Goal: Task Accomplishment & Management: Complete application form

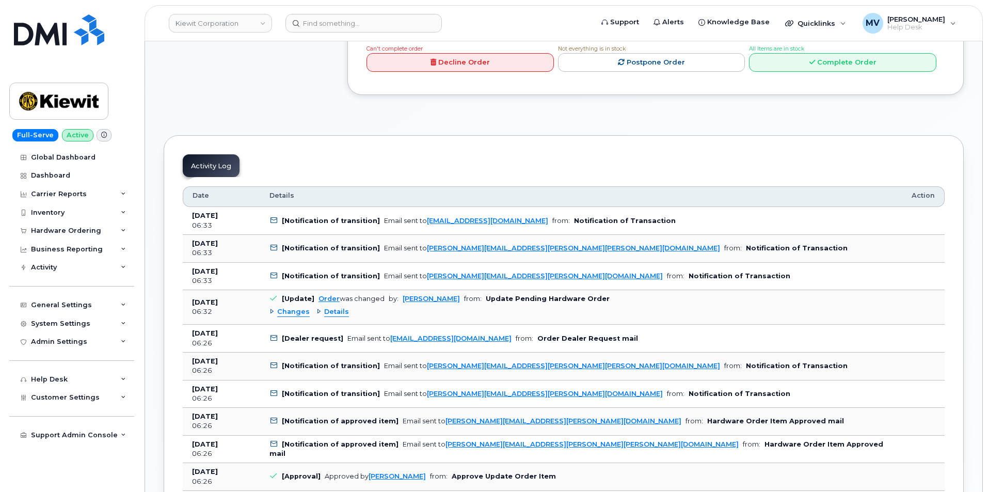
scroll to position [518, 0]
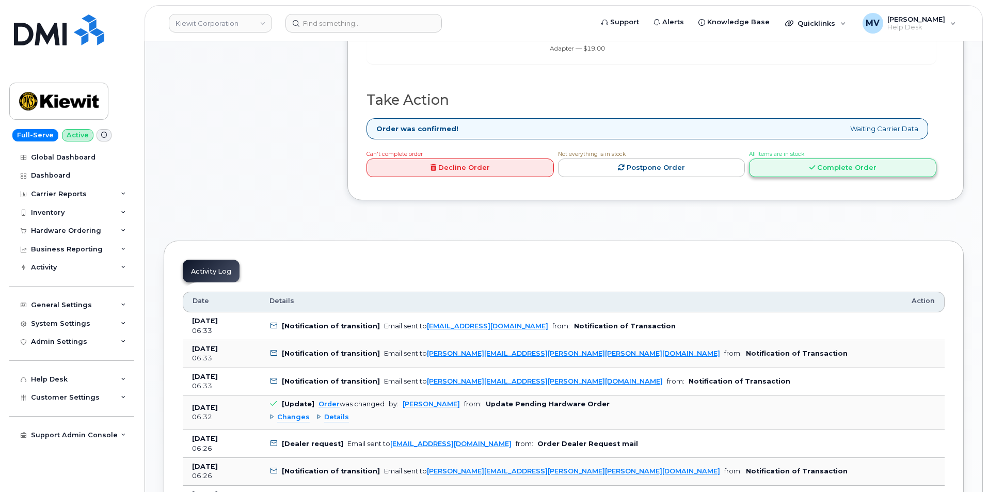
click at [855, 161] on link "Complete Order" at bounding box center [842, 167] width 187 height 19
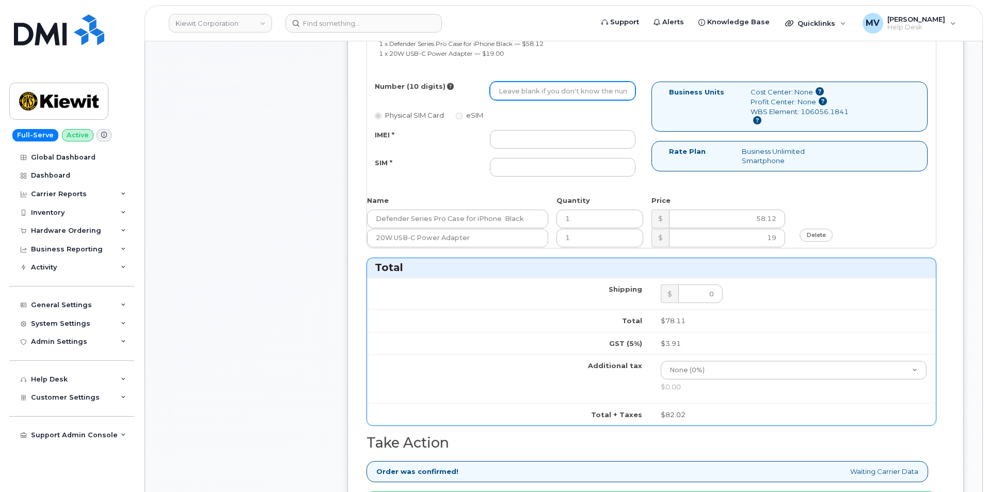
click at [554, 82] on input "Number (10 digits)" at bounding box center [563, 91] width 146 height 19
paste input "430-383-3356"
click at [533, 85] on input "430-383-3356" at bounding box center [563, 91] width 146 height 19
click at [515, 86] on input "430-3833356" at bounding box center [563, 91] width 146 height 19
type input "4303833356"
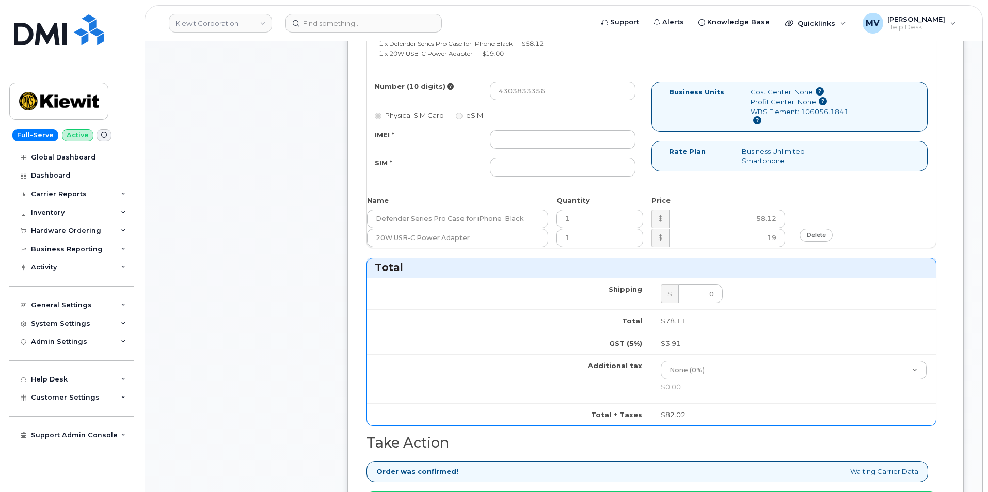
click at [583, 142] on div "IMEI * SIM *" at bounding box center [505, 153] width 276 height 47
click at [583, 135] on input "IMEI *" at bounding box center [563, 139] width 146 height 19
paste input "357020910004289"
type input "357020910004289"
click at [590, 161] on input "SIM *" at bounding box center [563, 167] width 146 height 19
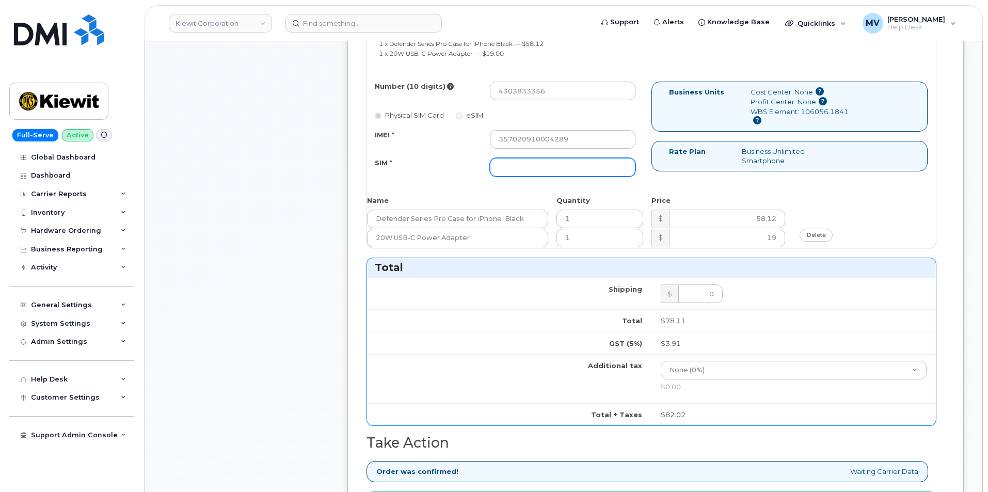
paste input "89043052010008889725002416374630"
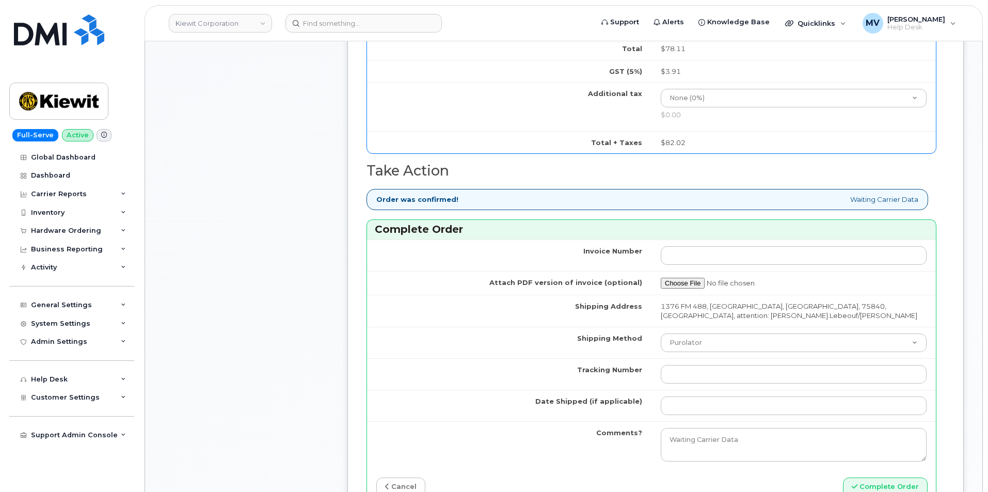
scroll to position [879, 0]
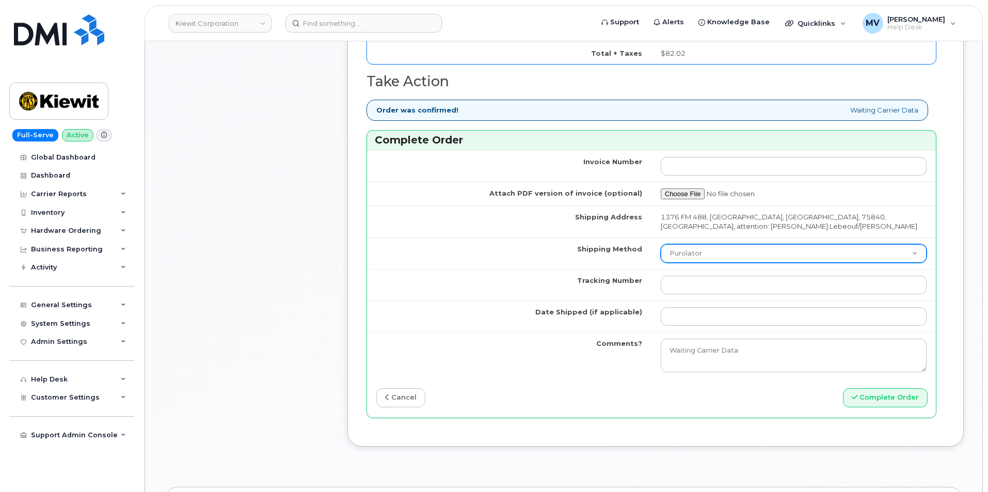
type input "89043052010008889725002416374630"
click at [699, 244] on select "Purolator UPS FedEx Canada Post Courier Other Drop Off Pick Up" at bounding box center [794, 253] width 266 height 19
select select "FedEx"
click at [661, 244] on select "Purolator UPS FedEx Canada Post Courier Other Drop Off Pick Up" at bounding box center [794, 253] width 266 height 19
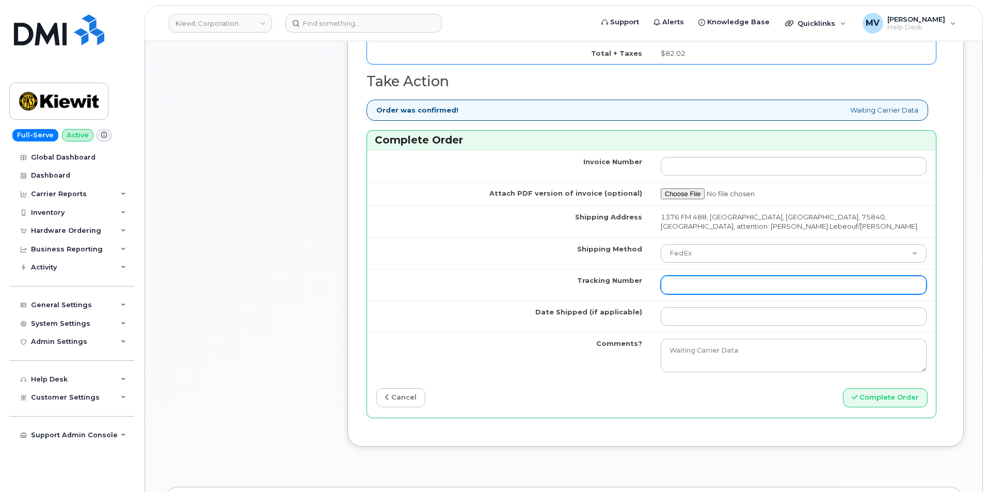
click at [767, 276] on input "Tracking Number" at bounding box center [794, 285] width 266 height 19
paste input "454266931725"
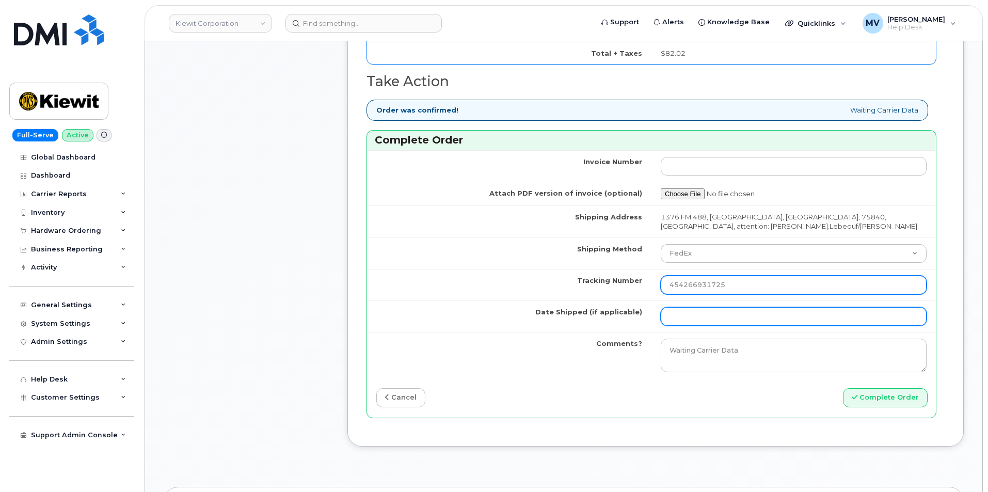
type input "454266931725"
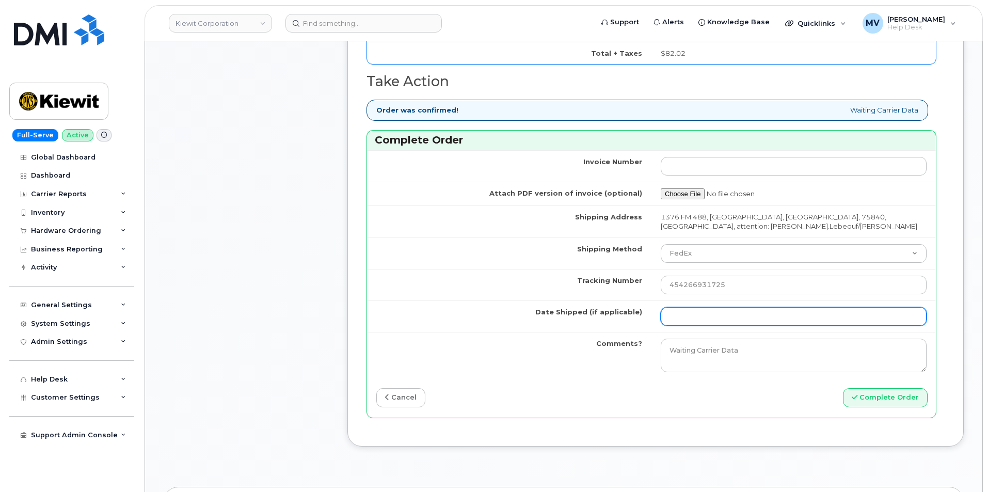
click at [685, 307] on input "Date Shipped (if applicable)" at bounding box center [794, 316] width 266 height 19
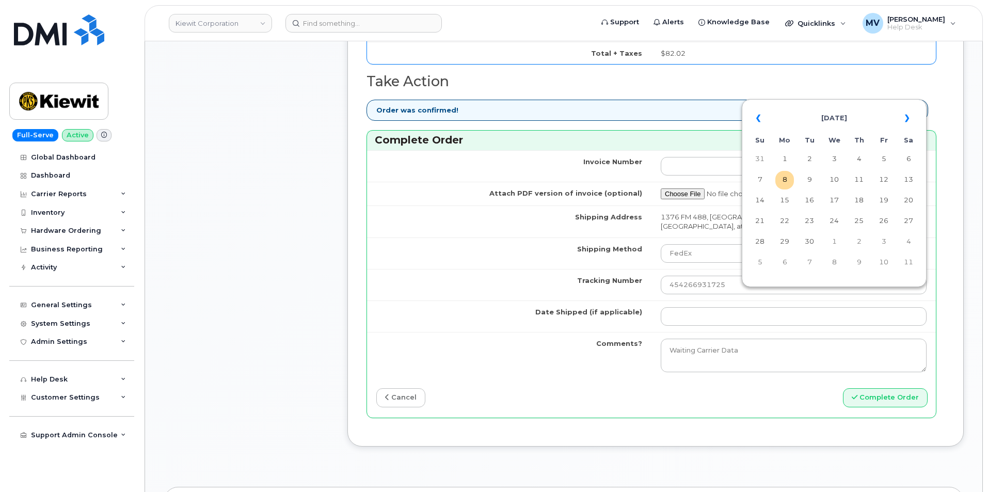
drag, startPoint x: 779, startPoint y: 180, endPoint x: 777, endPoint y: 219, distance: 39.3
click at [778, 181] on td "8" at bounding box center [784, 180] width 19 height 19
type input "2025-09-08"
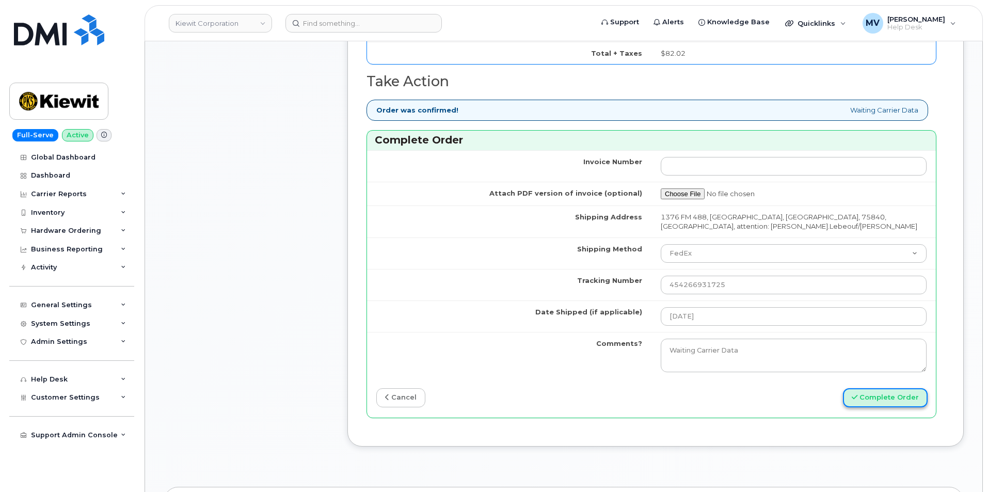
click at [879, 388] on button "Complete Order" at bounding box center [885, 397] width 85 height 19
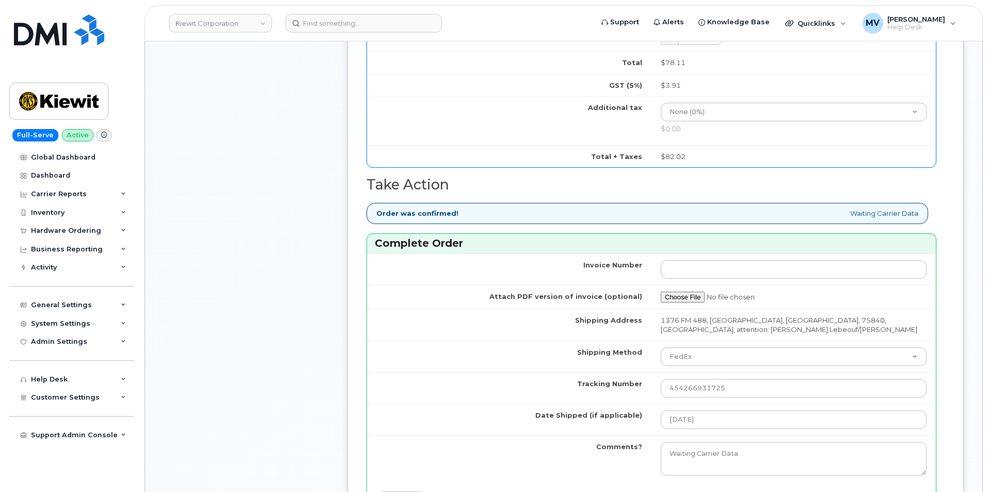
scroll to position [905, 0]
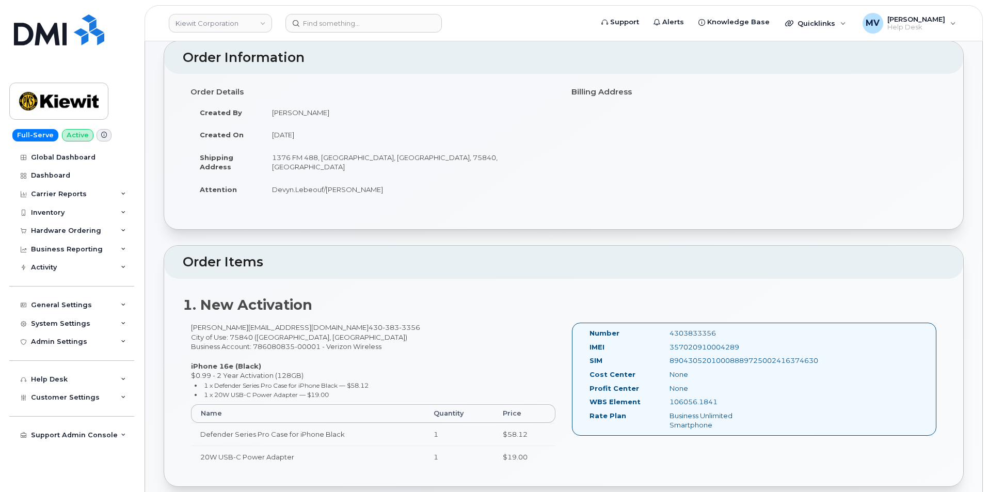
scroll to position [155, 0]
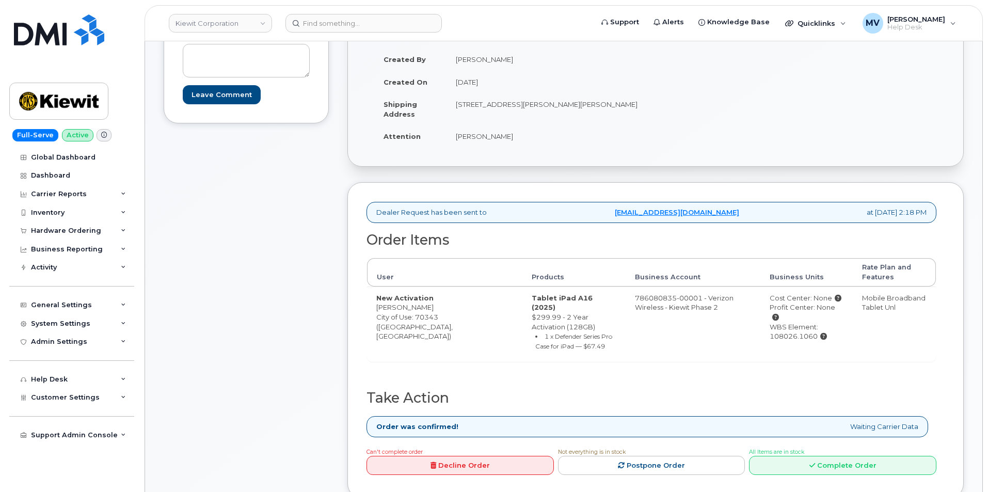
scroll to position [310, 0]
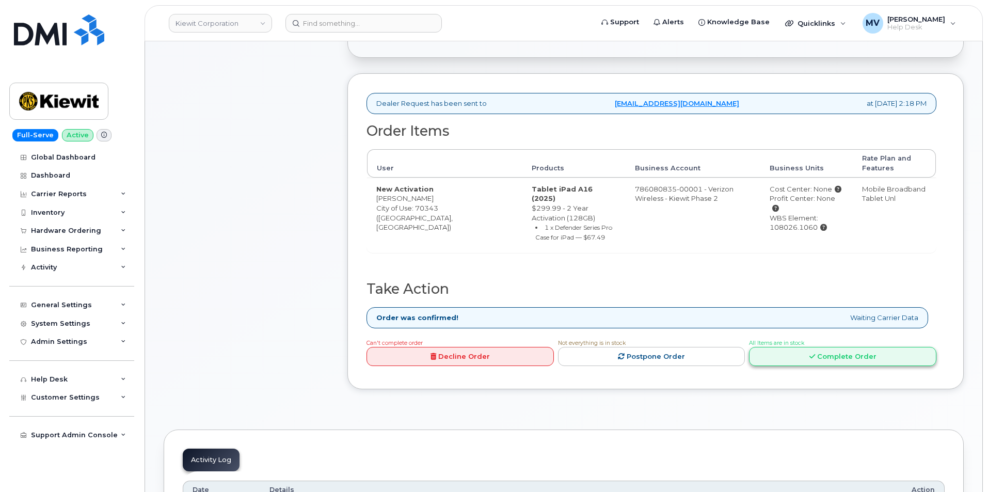
click at [836, 347] on link "Complete Order" at bounding box center [842, 356] width 187 height 19
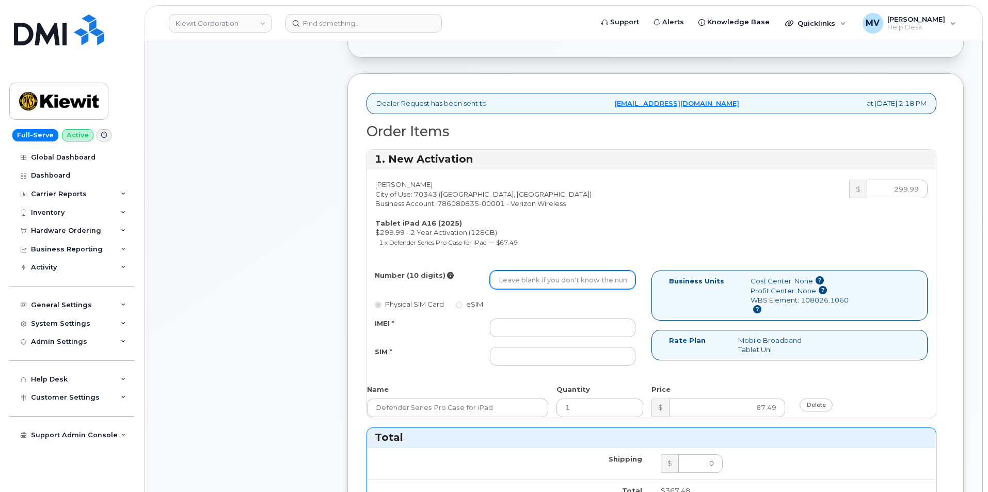
click at [549, 288] on input "Number (10 digits)" at bounding box center [563, 279] width 146 height 19
paste input "985-805-7552"
click at [532, 282] on input "985-805-7552" at bounding box center [563, 279] width 146 height 19
click at [516, 282] on input "985-8057552" at bounding box center [563, 279] width 146 height 19
type input "9858057552"
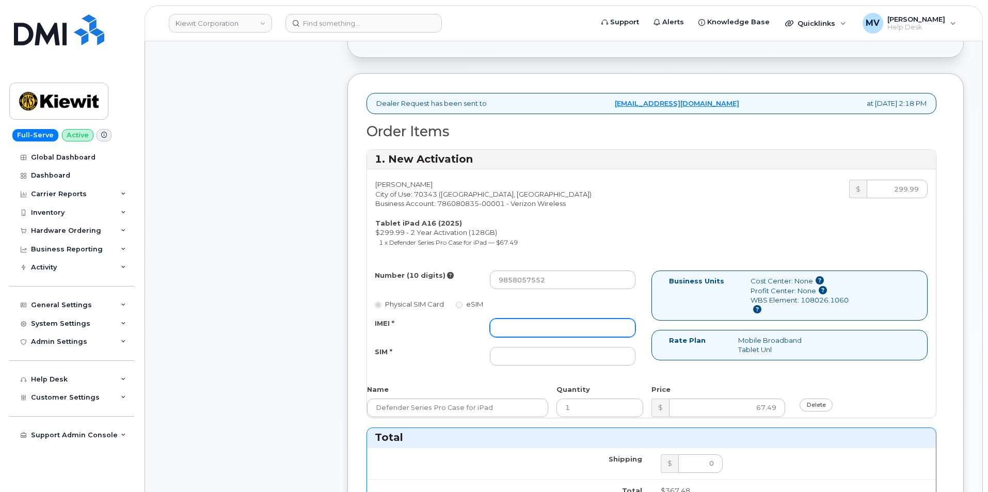
click at [530, 330] on input "IMEI *" at bounding box center [563, 327] width 146 height 19
paste input "351159275114758"
type input "351159275114758"
click at [573, 356] on input "SIM *" at bounding box center [563, 356] width 146 height 19
paste input "89049032007408888700218849715679"
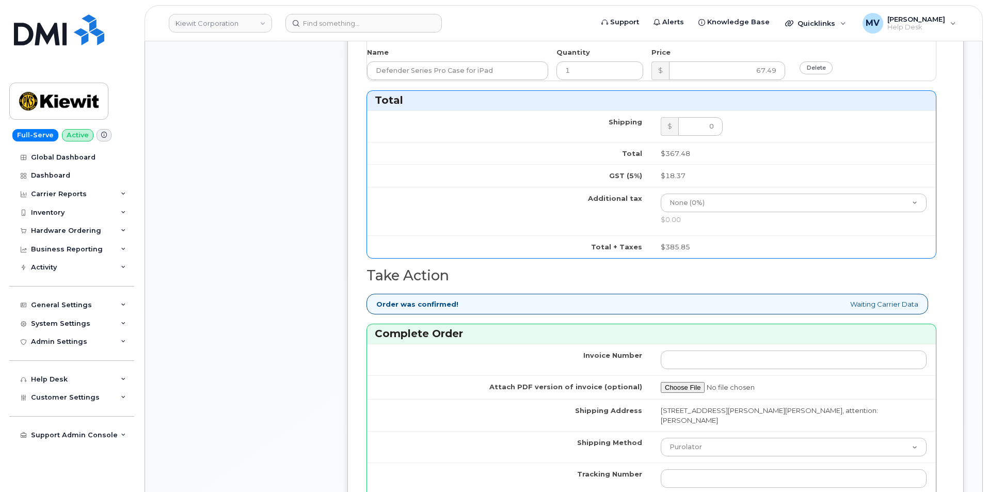
scroll to position [723, 0]
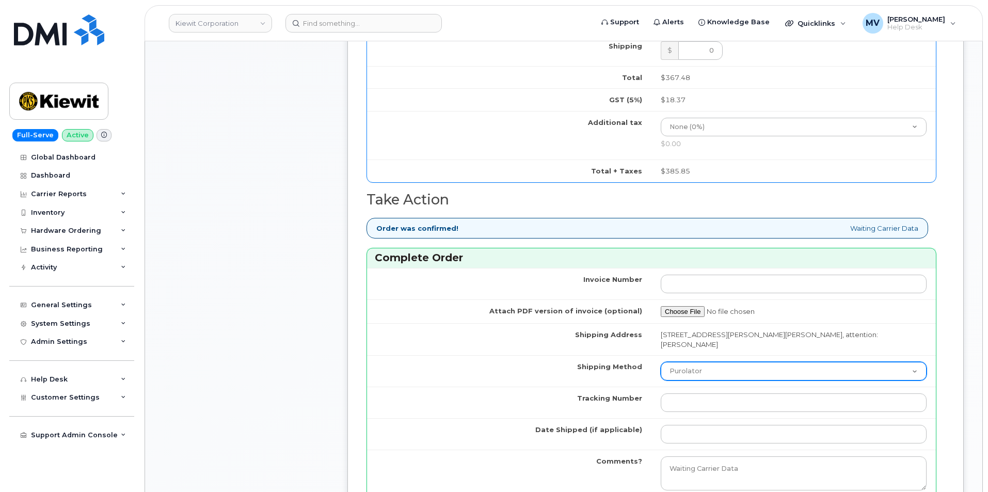
type input "89049032007408888700218849715679"
click at [715, 362] on select "Purolator UPS FedEx Canada Post Courier Other Drop Off Pick Up" at bounding box center [794, 371] width 266 height 19
select select "FedEx"
click at [661, 362] on select "Purolator UPS FedEx Canada Post Courier Other Drop Off Pick Up" at bounding box center [794, 371] width 266 height 19
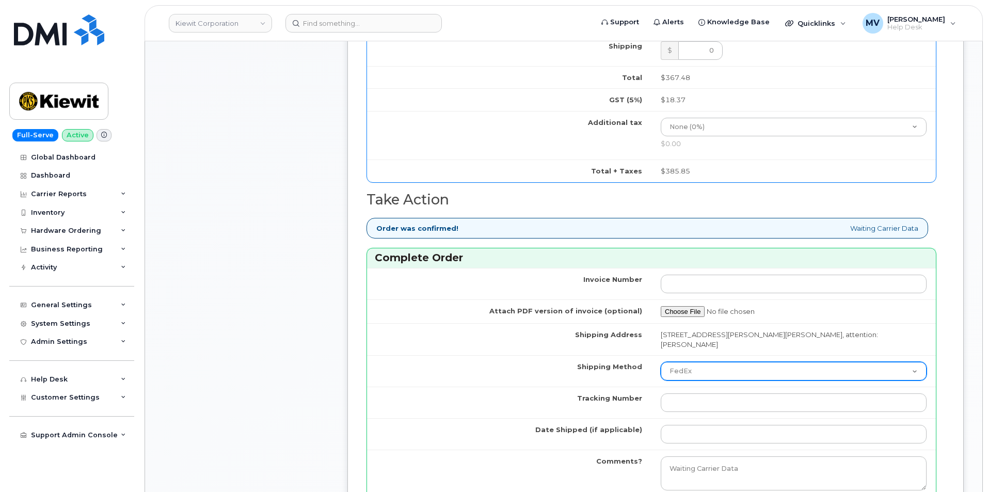
scroll to position [878, 0]
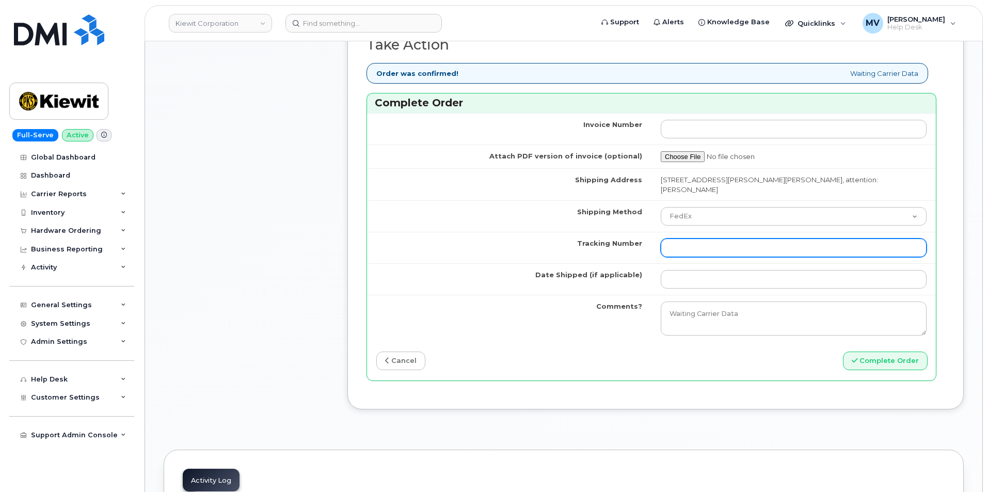
click at [686, 242] on input "Tracking Number" at bounding box center [794, 247] width 266 height 19
paste input "454266931736"
type input "454266931736"
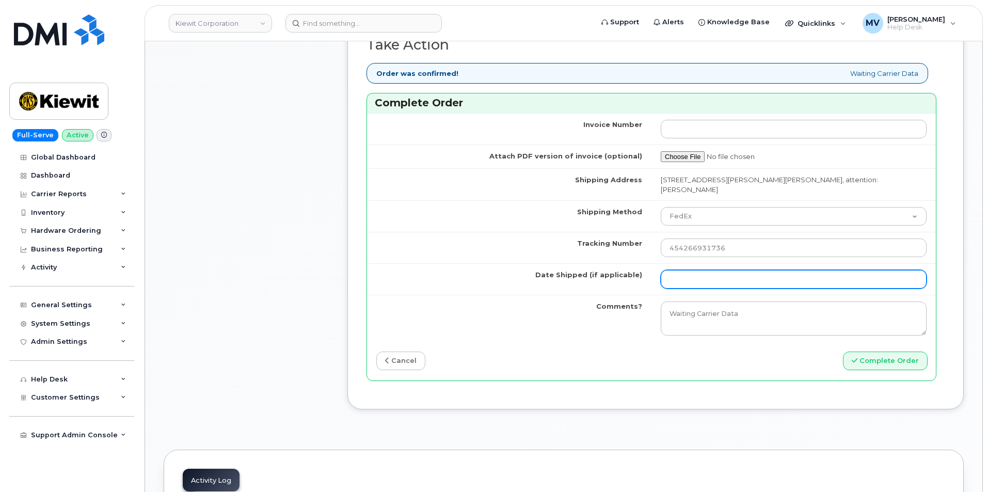
click at [728, 273] on input "Date Shipped (if applicable)" at bounding box center [794, 279] width 266 height 19
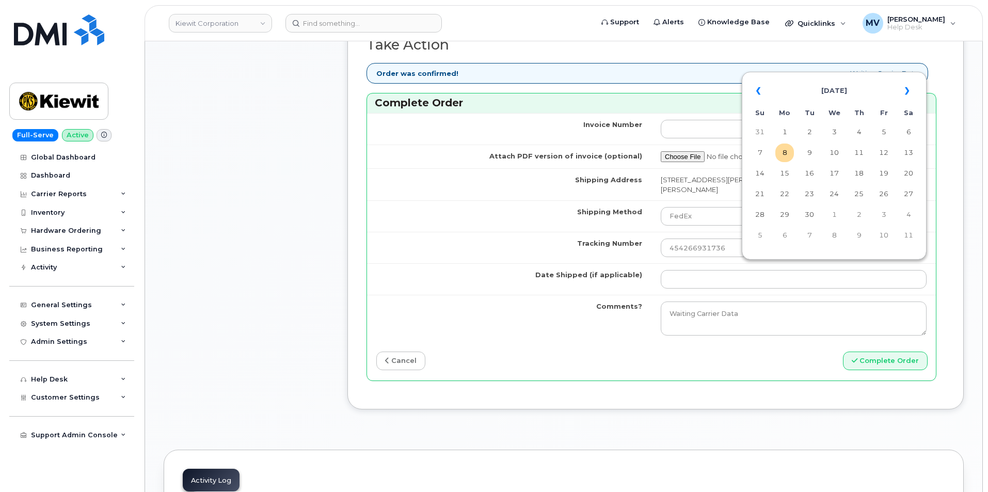
click at [783, 155] on td "8" at bounding box center [784, 153] width 19 height 19
type input "2025-09-08"
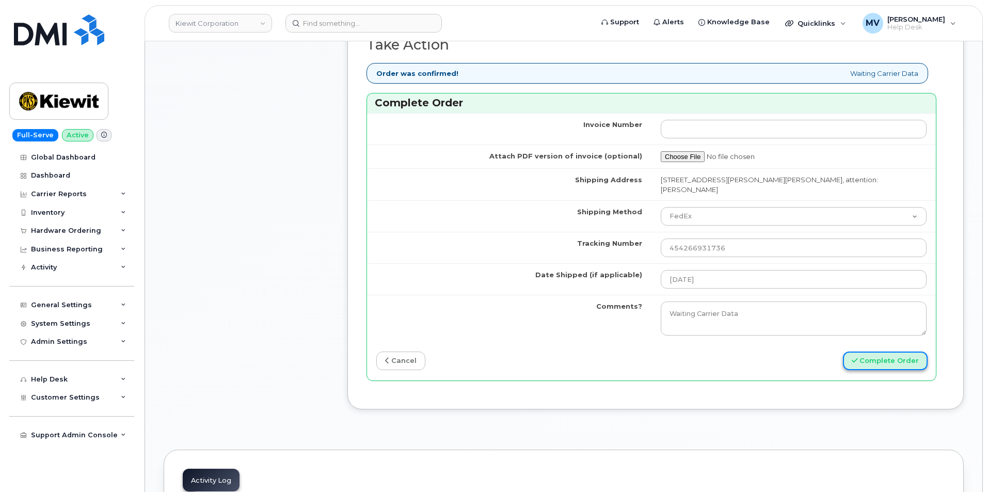
click at [891, 352] on button "Complete Order" at bounding box center [885, 361] width 85 height 19
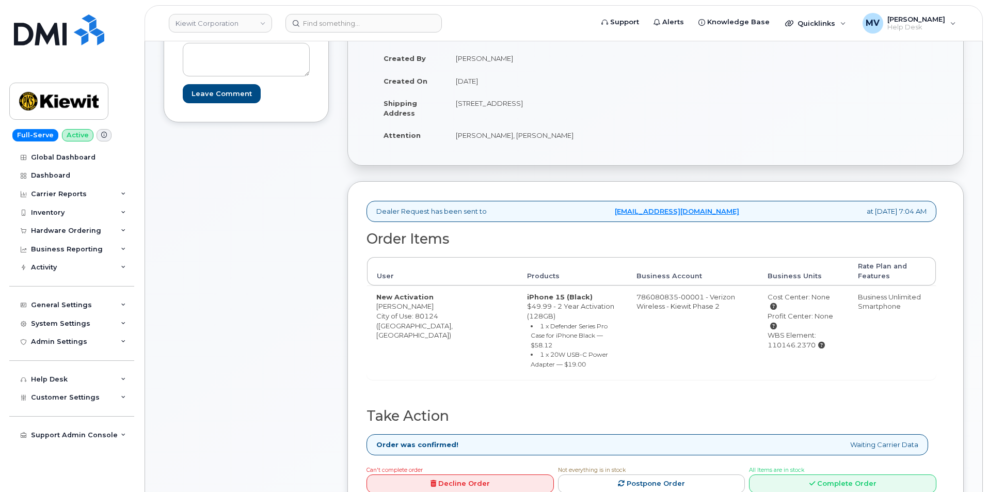
scroll to position [258, 0]
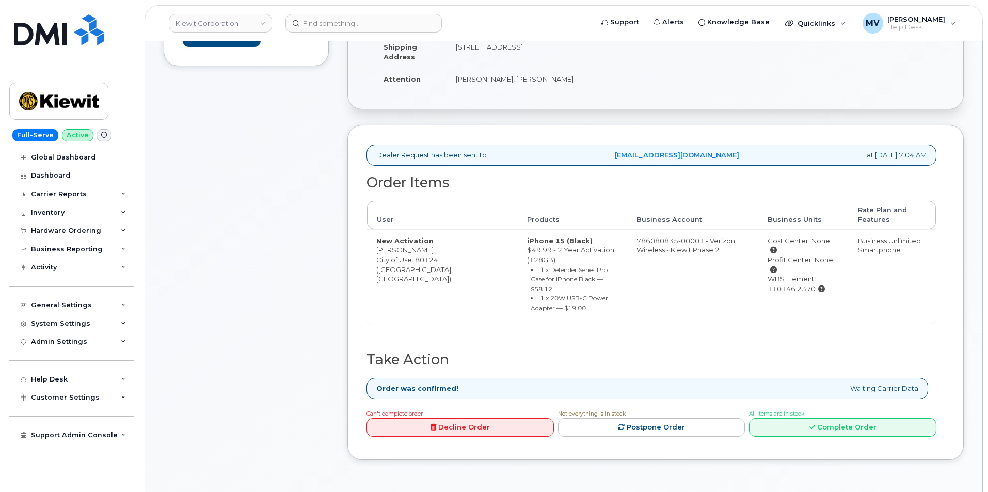
click at [804, 408] on div "All Items are in stock Complete Order" at bounding box center [842, 422] width 187 height 29
click at [810, 418] on link "Complete Order" at bounding box center [842, 427] width 187 height 19
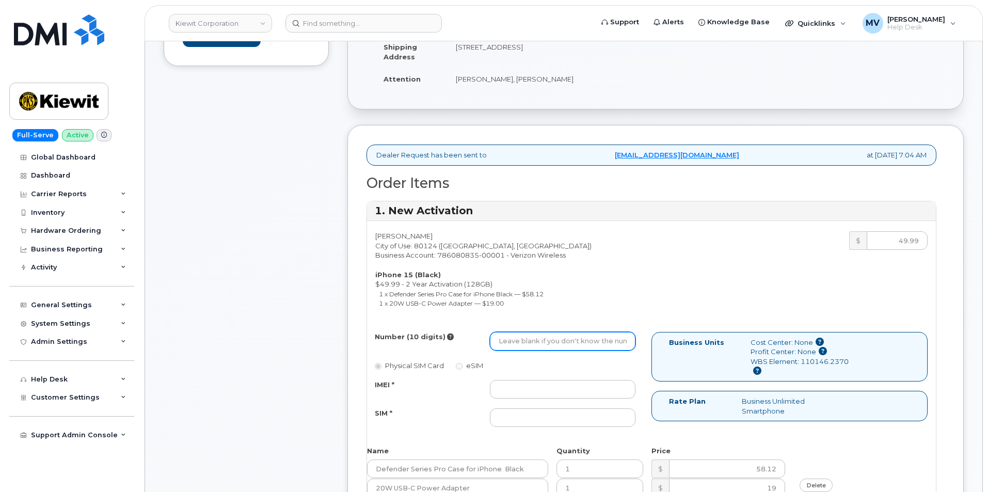
click at [572, 344] on input "Number (10 digits)" at bounding box center [563, 341] width 146 height 19
paste input "720-357-3355"
click at [532, 347] on input "720-357-3355" at bounding box center [563, 341] width 146 height 19
click at [514, 345] on input "720-3573355" at bounding box center [563, 341] width 146 height 19
click at [516, 343] on input "720-3573355" at bounding box center [563, 341] width 146 height 19
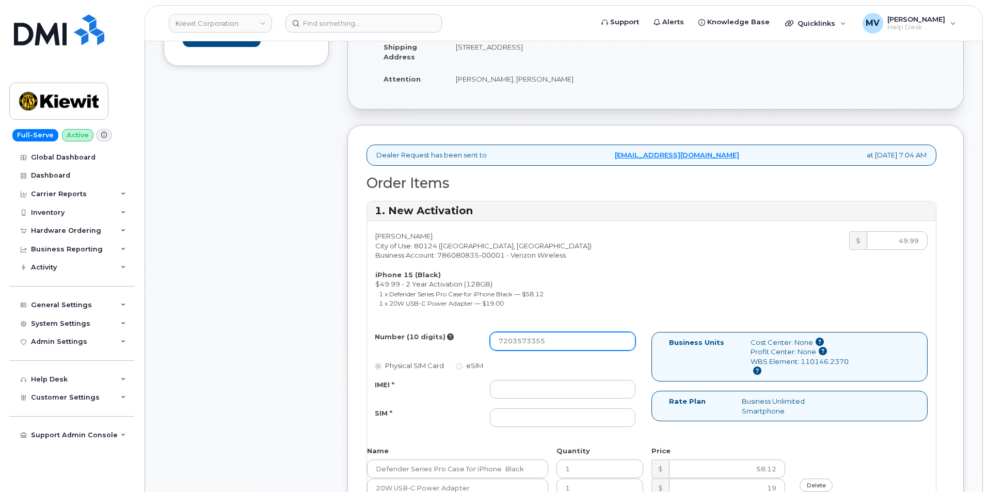
type input "7203573355"
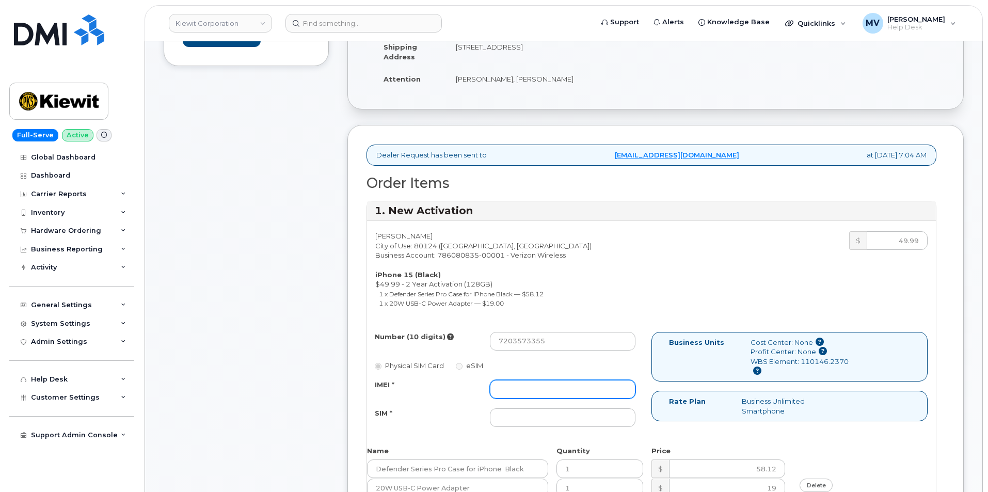
click at [523, 387] on input "IMEI *" at bounding box center [563, 389] width 146 height 19
paste input "355135959350625"
type input "355135959350625"
click at [547, 428] on div "Number (10 digits) 7203573355 Physical SIM Card eSIM IMEI * 355135959350625 SIM…" at bounding box center [509, 384] width 284 height 104
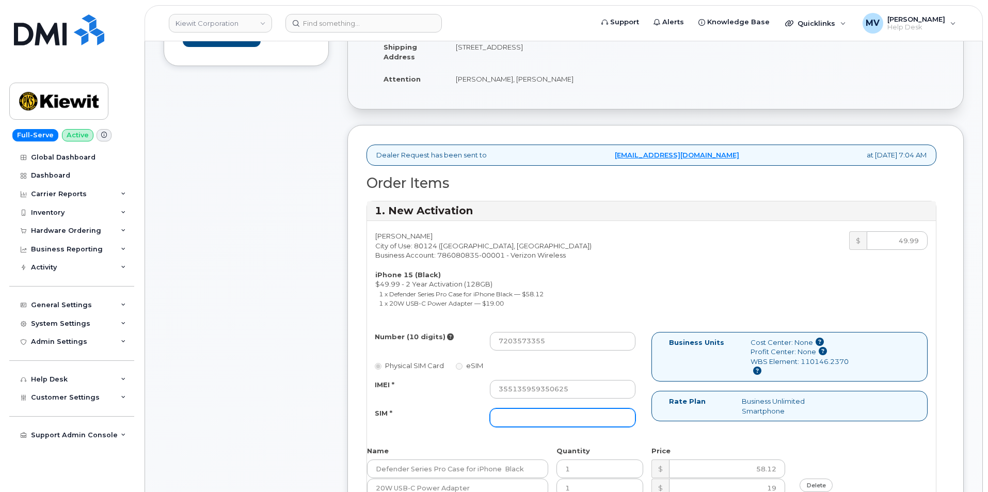
click at [546, 418] on input "SIM *" at bounding box center [563, 417] width 146 height 19
paste input "89049032007208888800208502014956"
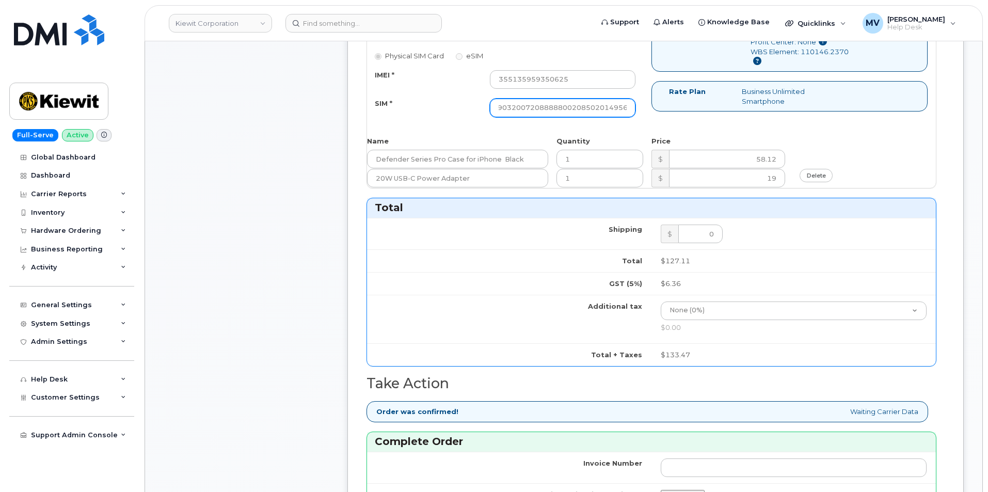
scroll to position [774, 0]
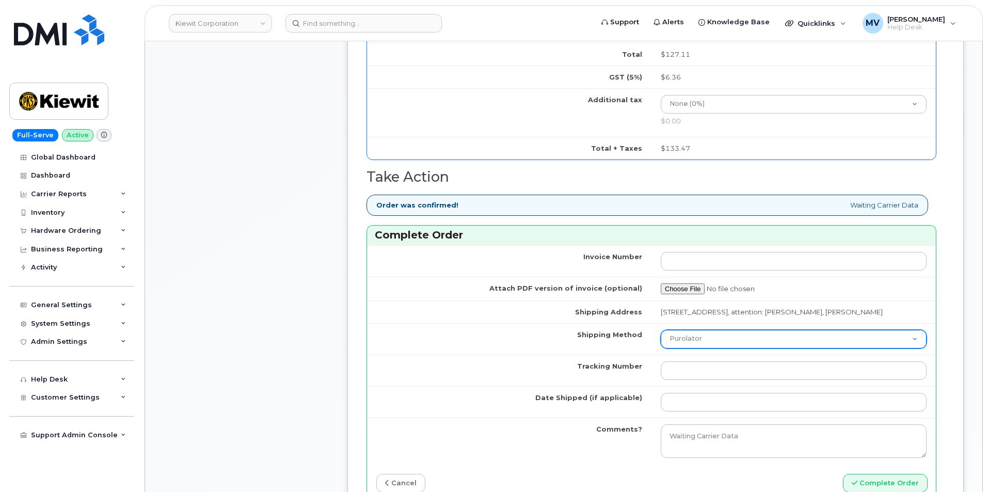
type input "89049032007208888800208502014956"
click at [729, 348] on select "Purolator UPS FedEx Canada Post Courier Other Drop Off Pick Up" at bounding box center [794, 339] width 266 height 19
select select "FedEx"
click at [661, 339] on select "Purolator UPS FedEx Canada Post Courier Other Drop Off Pick Up" at bounding box center [794, 339] width 266 height 19
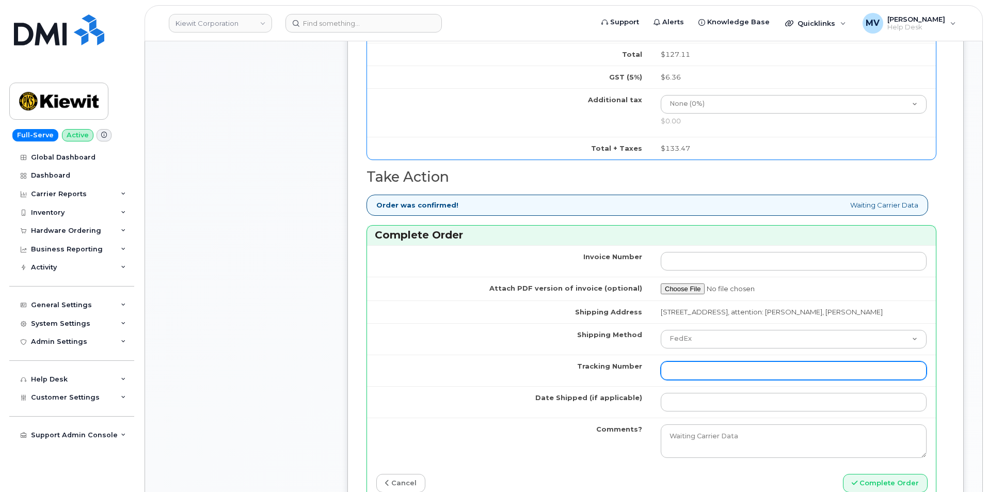
click at [723, 380] on input "Tracking Number" at bounding box center [794, 370] width 266 height 19
paste input "454266931747"
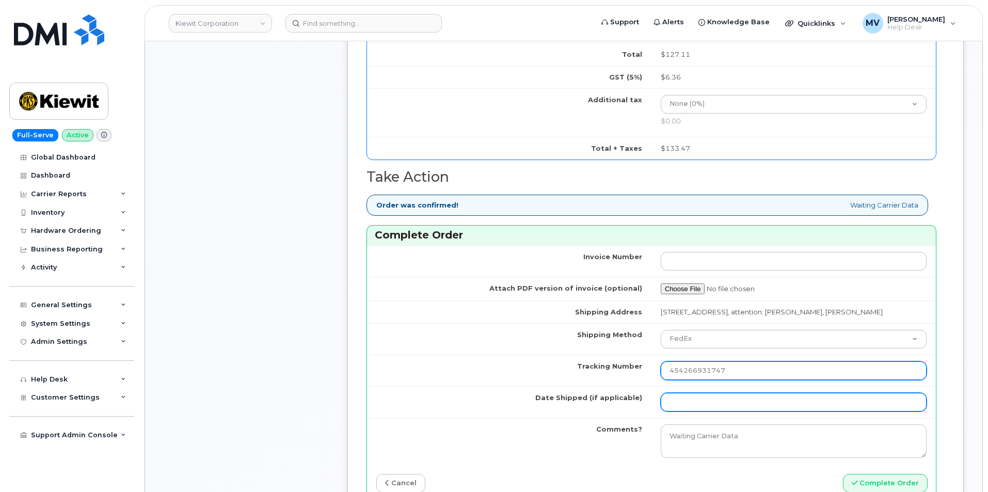
type input "454266931747"
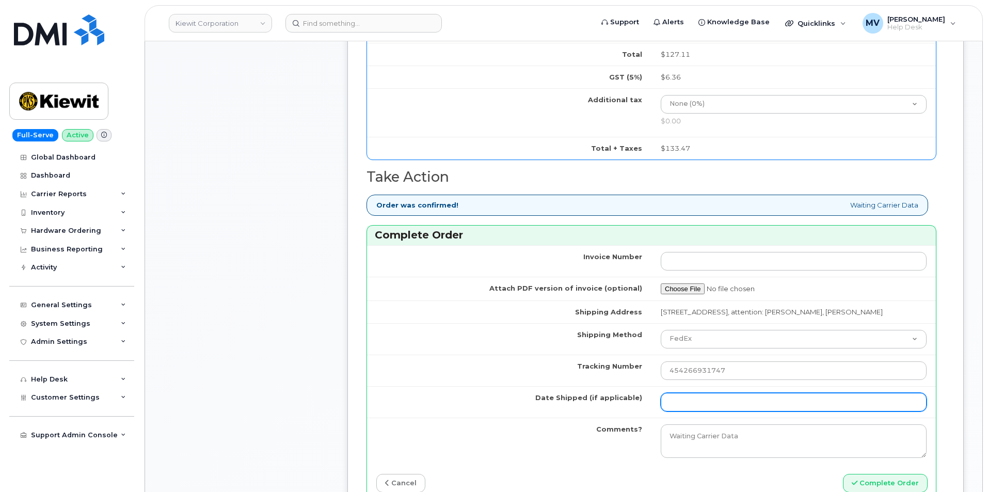
click at [725, 411] on input "Date Shipped (if applicable)" at bounding box center [794, 402] width 266 height 19
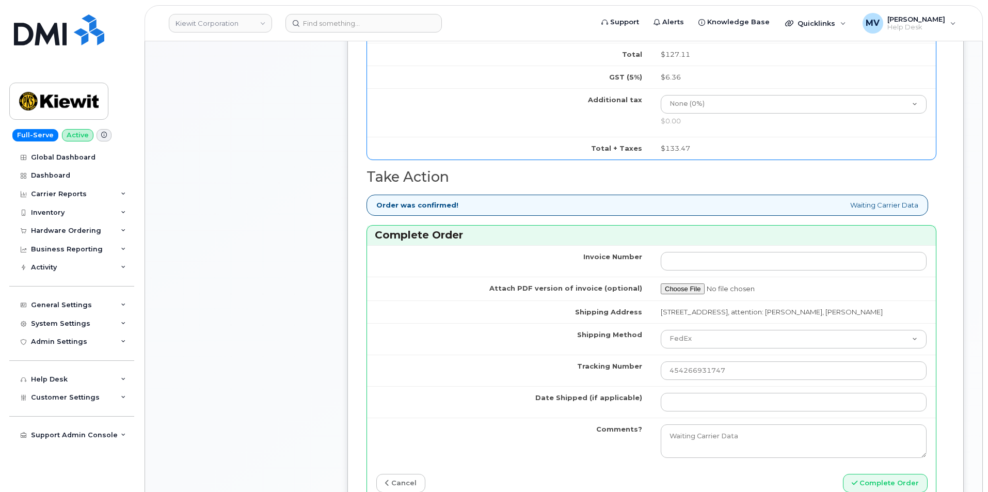
click at [637, 226] on div "Complete Order" at bounding box center [651, 236] width 569 height 20
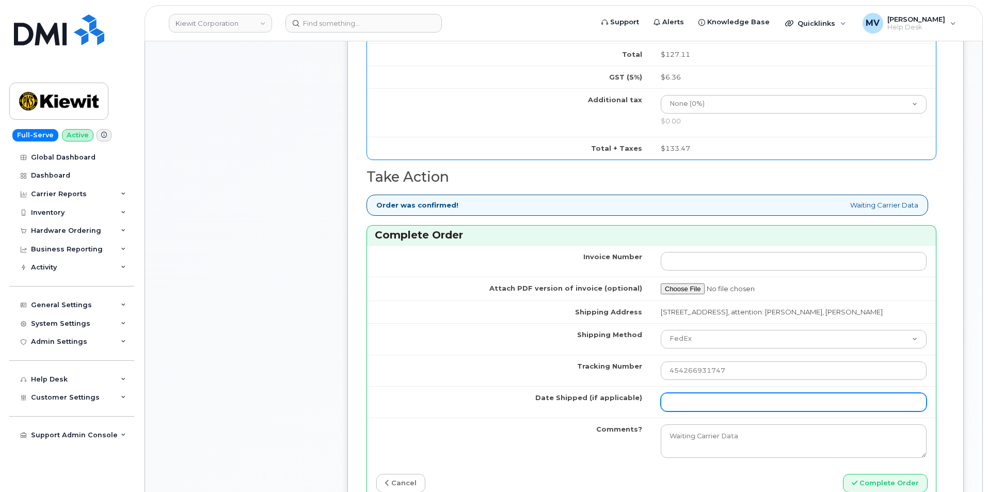
click at [670, 403] on input "Date Shipped (if applicable)" at bounding box center [794, 402] width 266 height 19
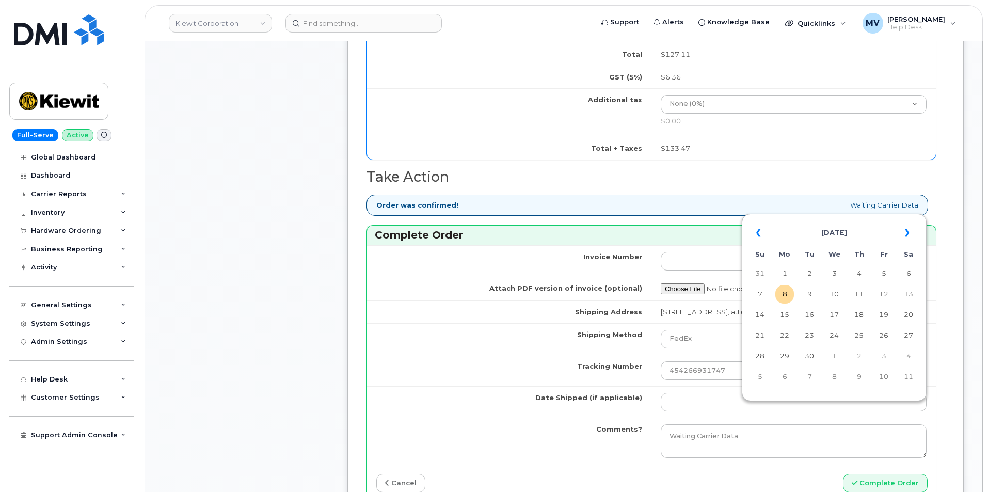
click at [859, 389] on table "« September 2025 » Su Mo Tu We Th Fr Sa 31 1 2 3 4 5 6 7 8 9 10 11 12 13 14 15 …" at bounding box center [834, 304] width 180 height 177
click at [785, 293] on td "8" at bounding box center [784, 294] width 19 height 19
type input "[DATE]"
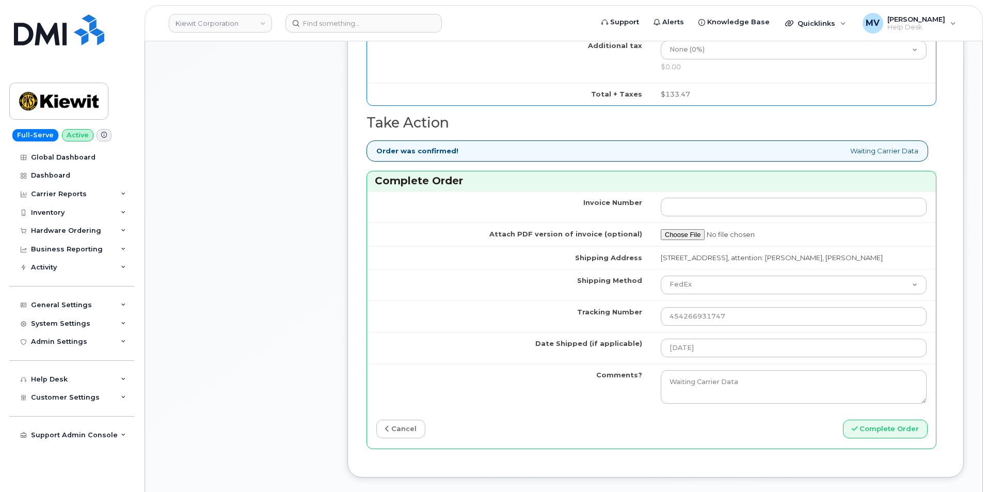
scroll to position [878, 0]
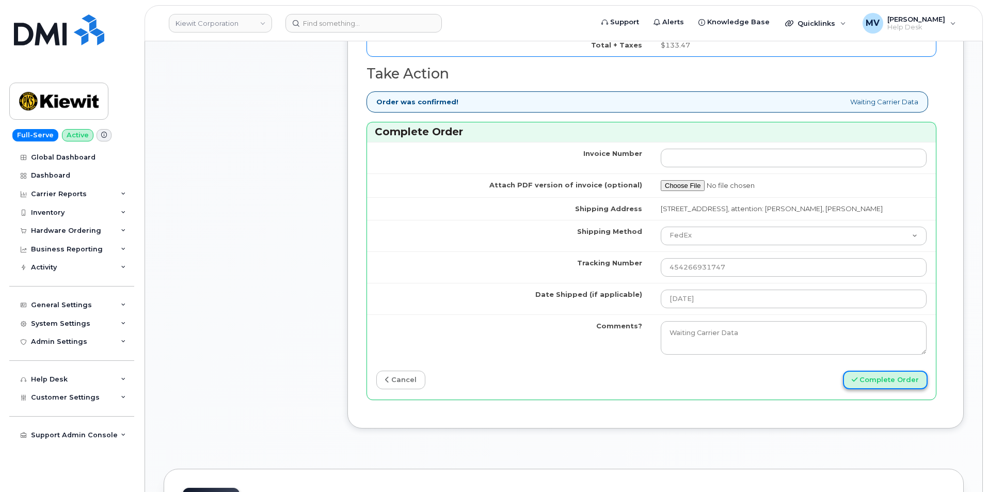
click at [868, 389] on button "Complete Order" at bounding box center [885, 380] width 85 height 19
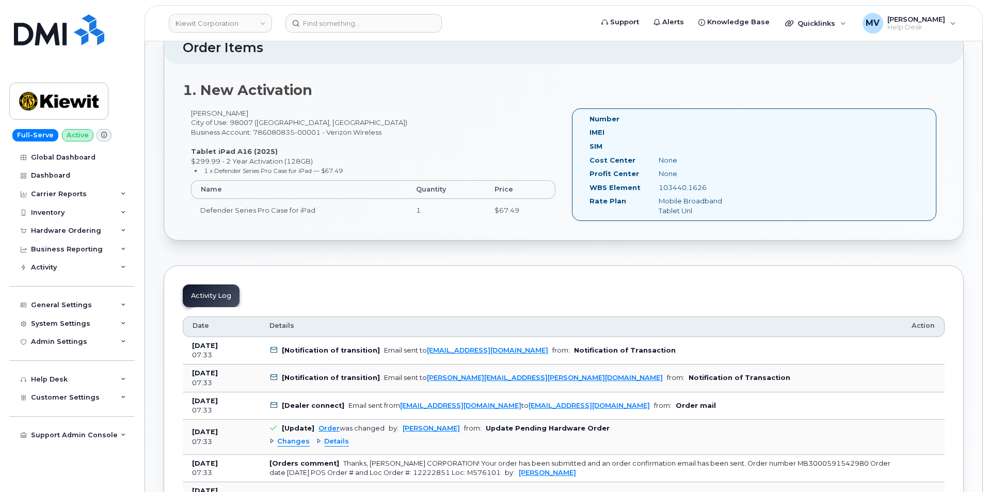
scroll to position [361, 0]
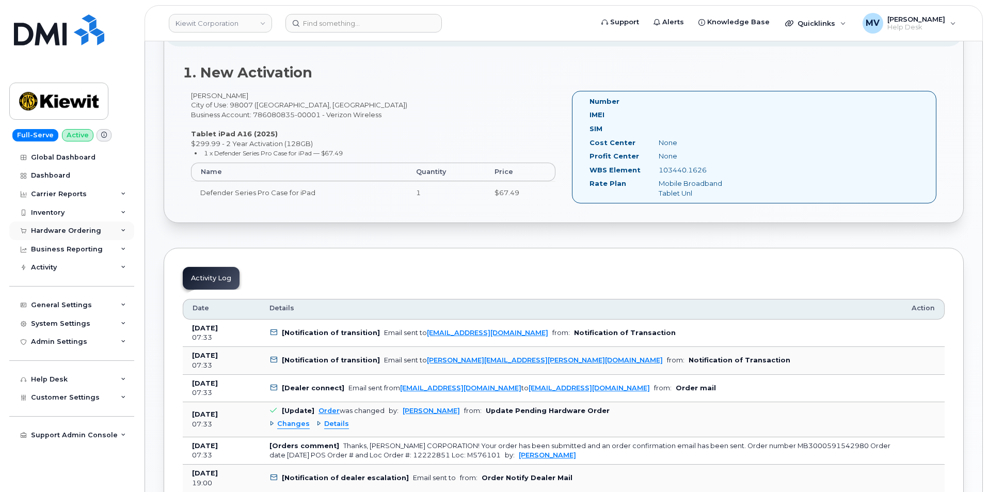
click at [62, 229] on div "Hardware Ordering" at bounding box center [66, 231] width 70 height 8
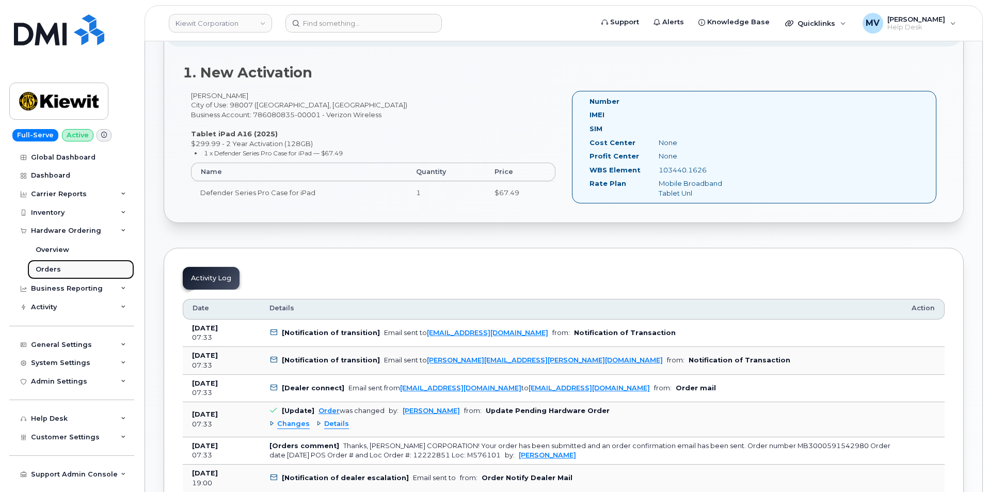
click at [61, 272] on link "Orders" at bounding box center [80, 270] width 107 height 20
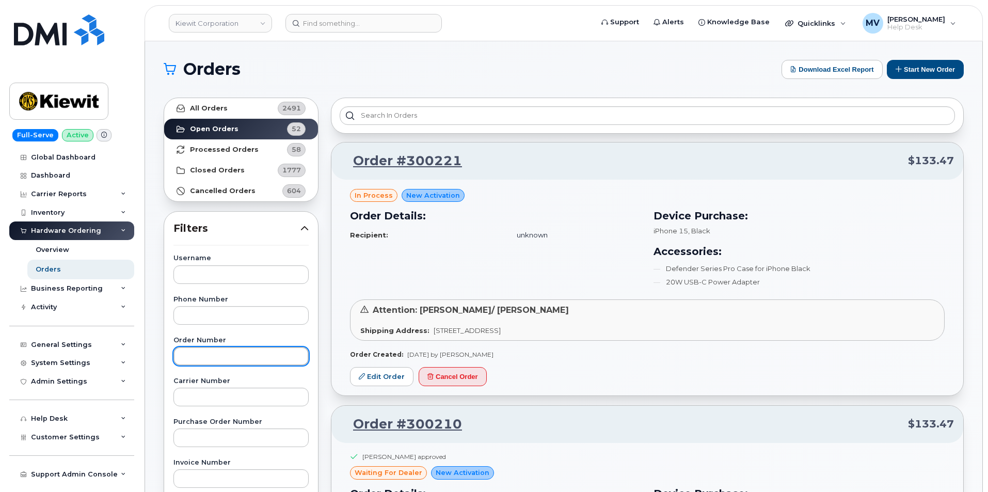
click at [241, 362] on input "text" at bounding box center [240, 356] width 135 height 19
type input "299668"
click at [222, 110] on strong "All Orders" at bounding box center [209, 108] width 38 height 8
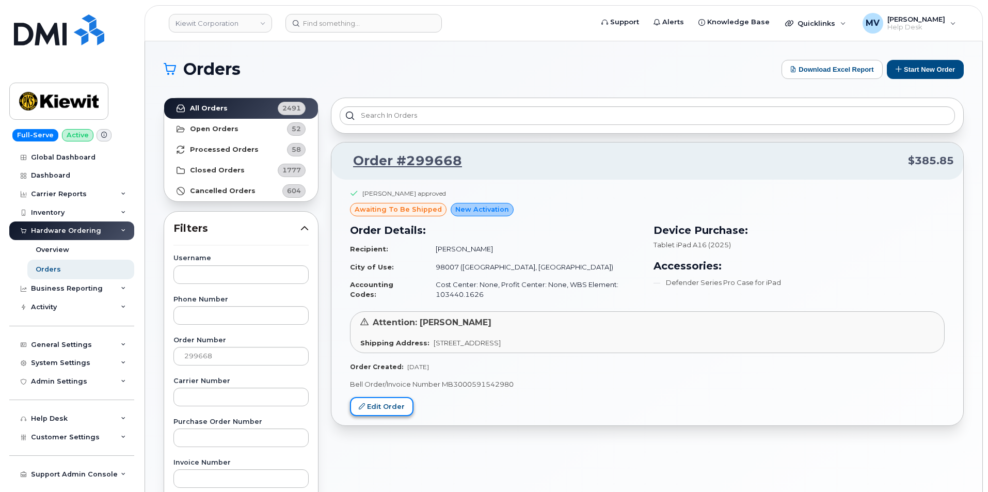
click at [379, 398] on link "Edit Order" at bounding box center [381, 406] width 63 height 19
click at [392, 403] on link "Edit Order" at bounding box center [381, 406] width 63 height 19
click at [376, 407] on link "Edit Order" at bounding box center [381, 406] width 63 height 19
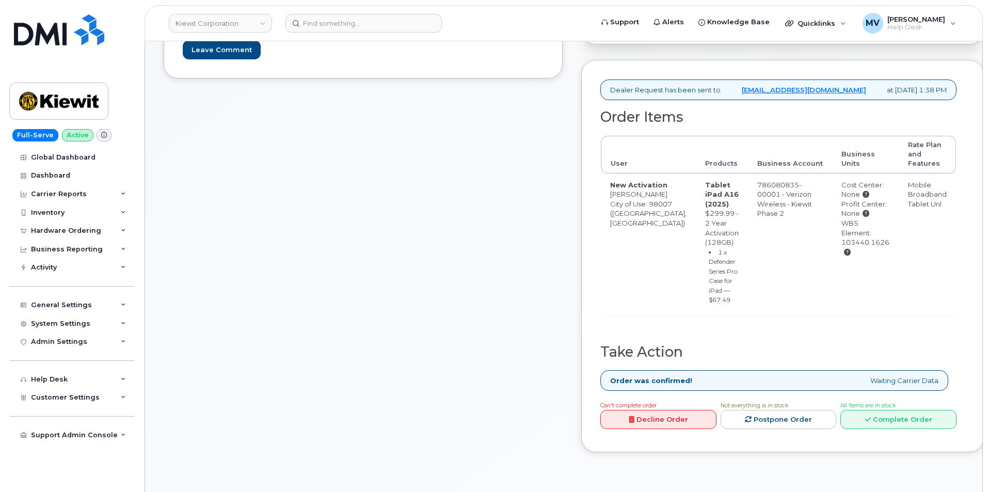
scroll to position [414, 0]
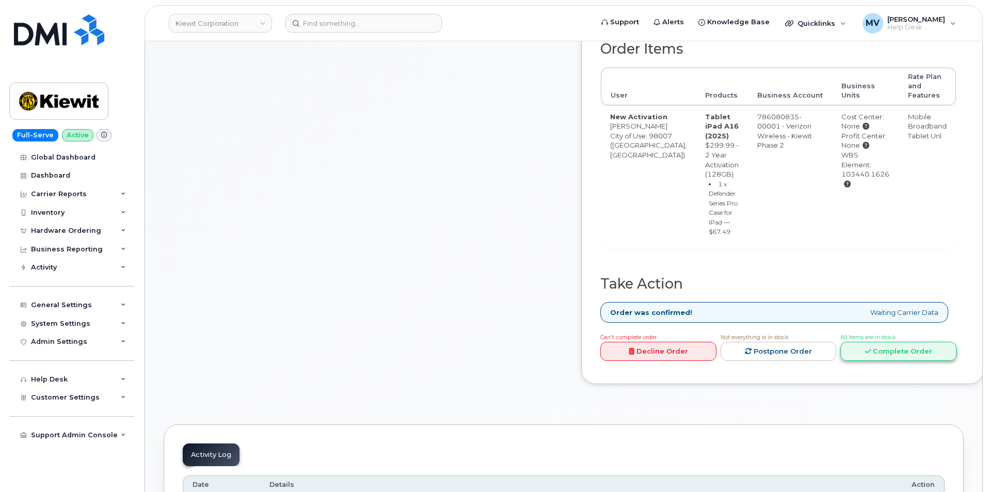
click at [941, 361] on link "Complete Order" at bounding box center [898, 351] width 116 height 19
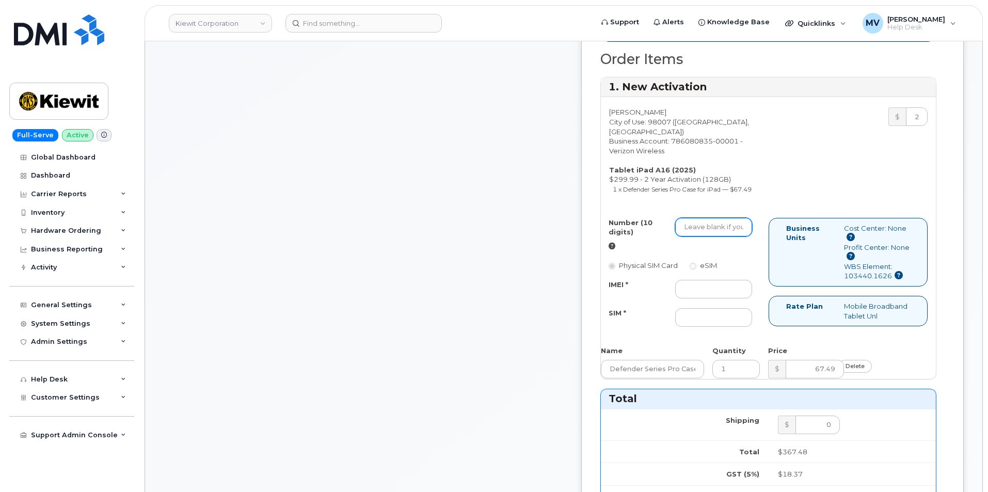
click at [727, 236] on input "Number (10 digits)" at bounding box center [713, 227] width 77 height 19
paste input "425-698-5847"
click at [743, 236] on input "425-698-5847" at bounding box center [713, 227] width 77 height 19
click at [745, 236] on input "425-698-5847" at bounding box center [713, 227] width 77 height 19
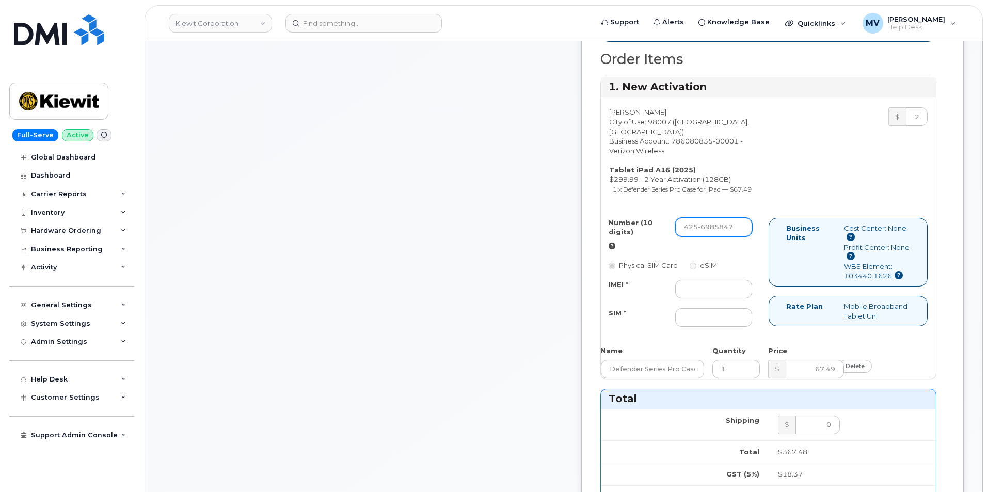
scroll to position [0, 1]
click at [729, 236] on input "425-6985847" at bounding box center [713, 227] width 77 height 19
type input "4256985847"
click at [743, 298] on input "IMEI *" at bounding box center [713, 289] width 77 height 19
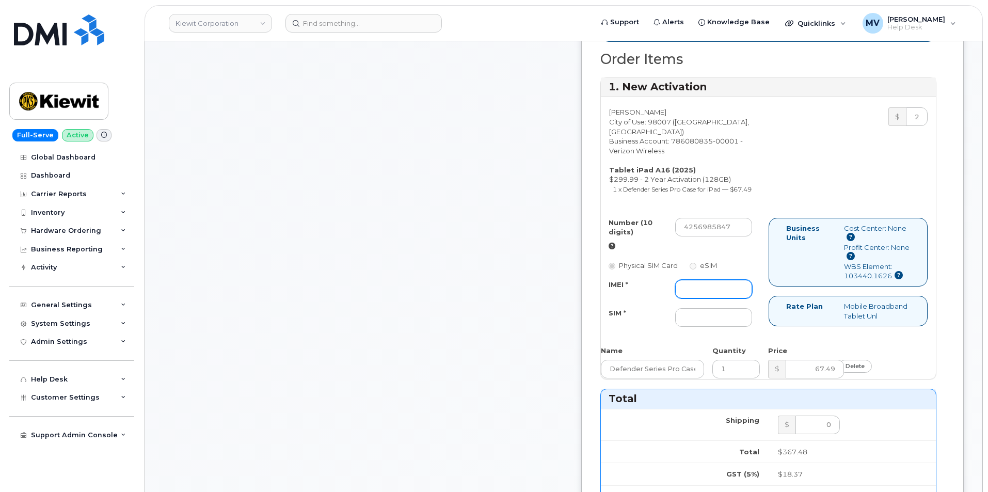
paste input "351159275099785"
type input "351159275099785"
click at [729, 327] on input "SIM *" at bounding box center [713, 317] width 77 height 19
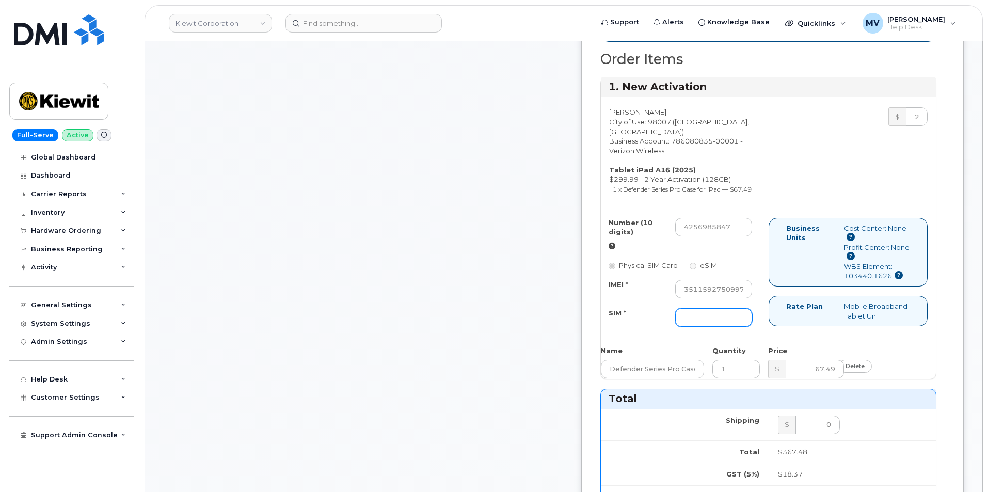
paste input "89049032007408888700219014408293"
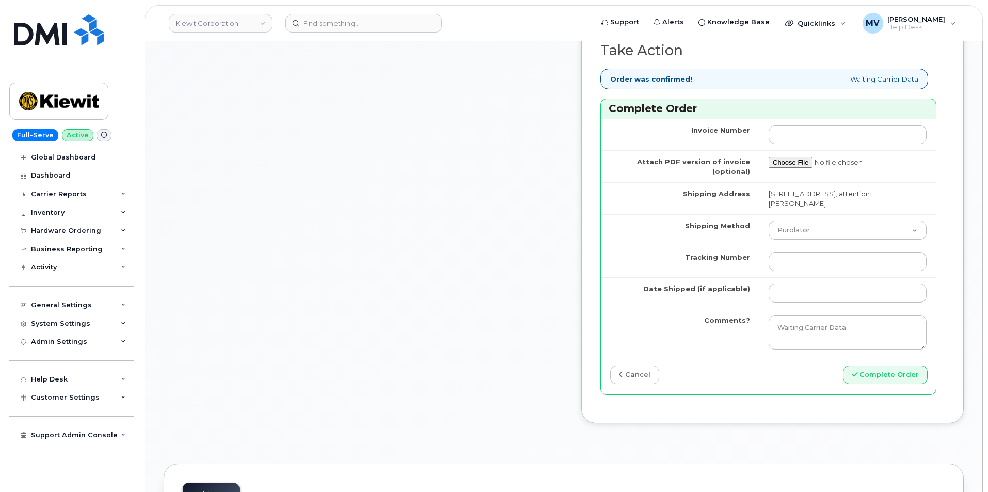
scroll to position [982, 0]
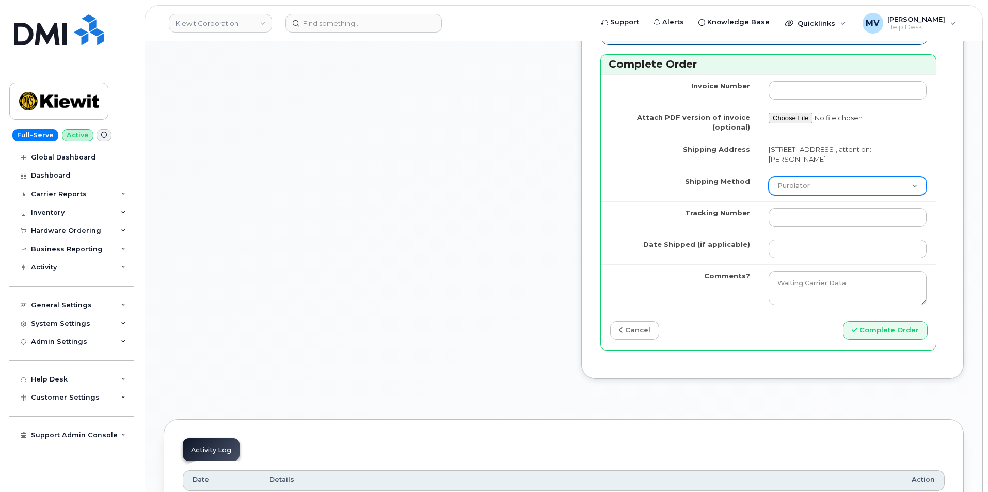
type input "89049032007408888700219014408293"
click at [816, 195] on select "Purolator UPS FedEx Canada Post Courier Other Drop Off Pick Up" at bounding box center [848, 186] width 158 height 19
select select "FedEx"
click at [769, 195] on select "Purolator UPS FedEx Canada Post Courier Other Drop Off Pick Up" at bounding box center [848, 186] width 158 height 19
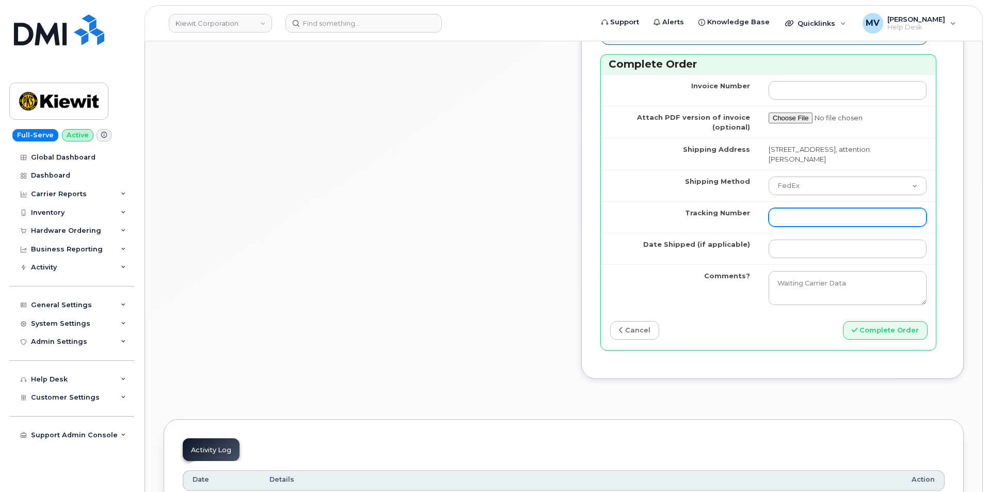
click at [790, 227] on input "Tracking Number" at bounding box center [848, 217] width 158 height 19
paste input "454266931758"
type input "454266931758"
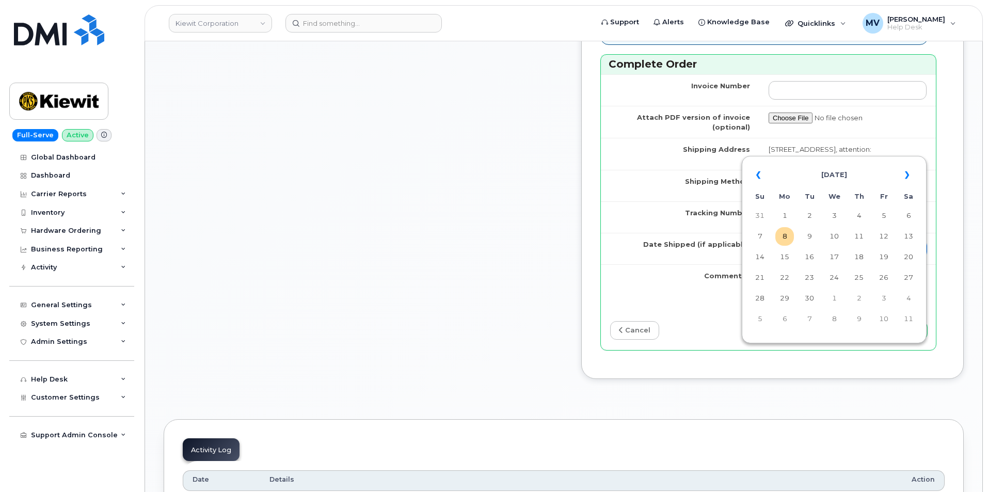
click at [806, 258] on input "Date Shipped (if applicable)" at bounding box center [848, 249] width 158 height 19
click at [782, 240] on td "8" at bounding box center [784, 236] width 19 height 19
type input "[DATE]"
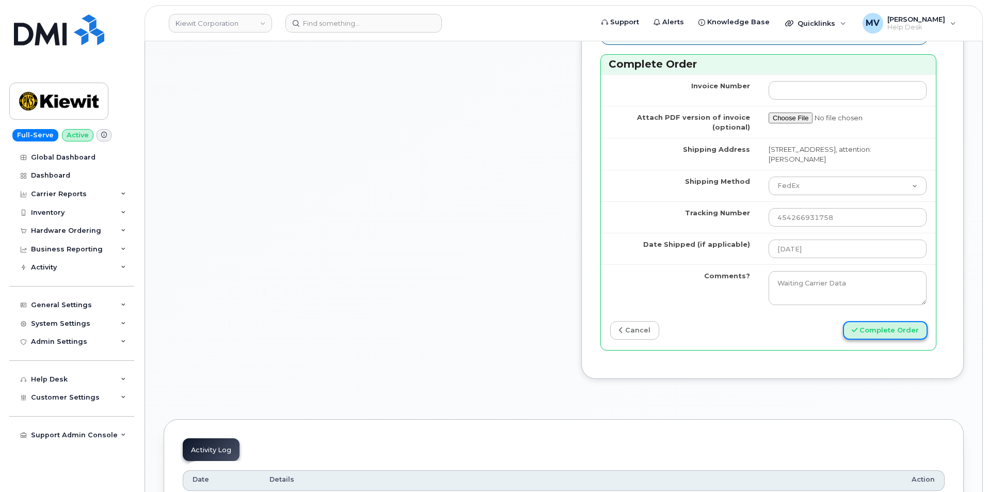
click at [855, 340] on button "Complete Order" at bounding box center [885, 330] width 85 height 19
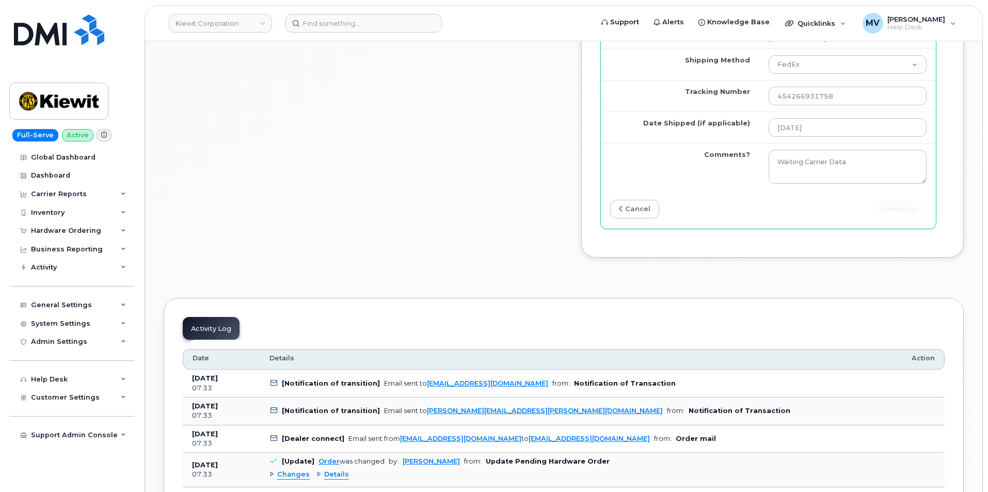
scroll to position [1085, 0]
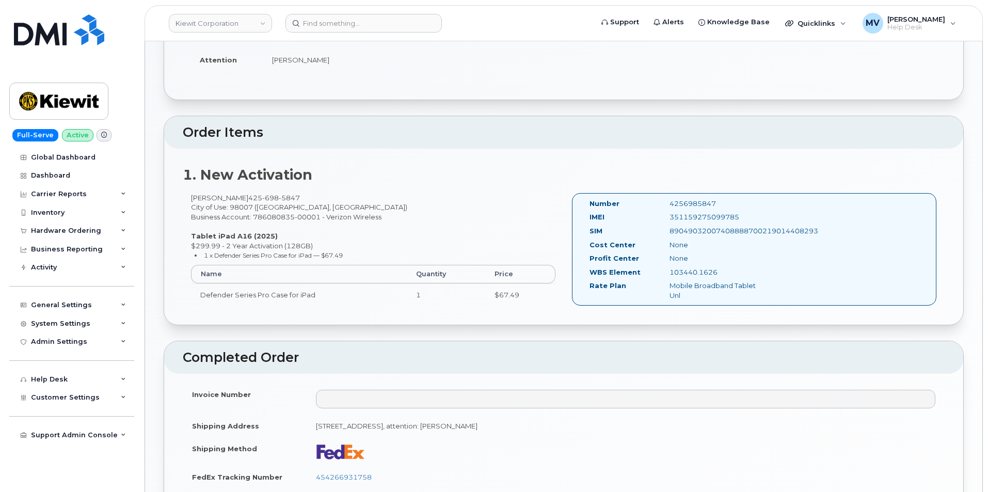
scroll to position [1, 0]
